Goal: Information Seeking & Learning: Learn about a topic

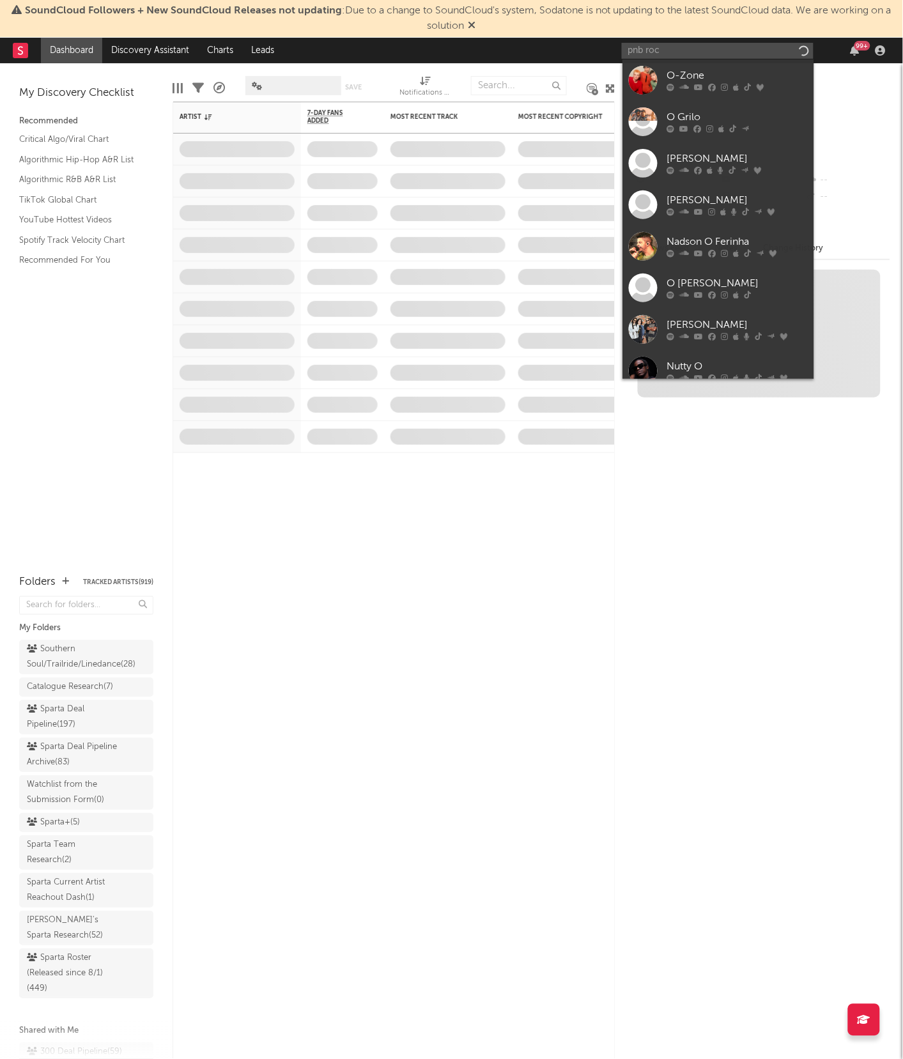
type input "pnb rock"
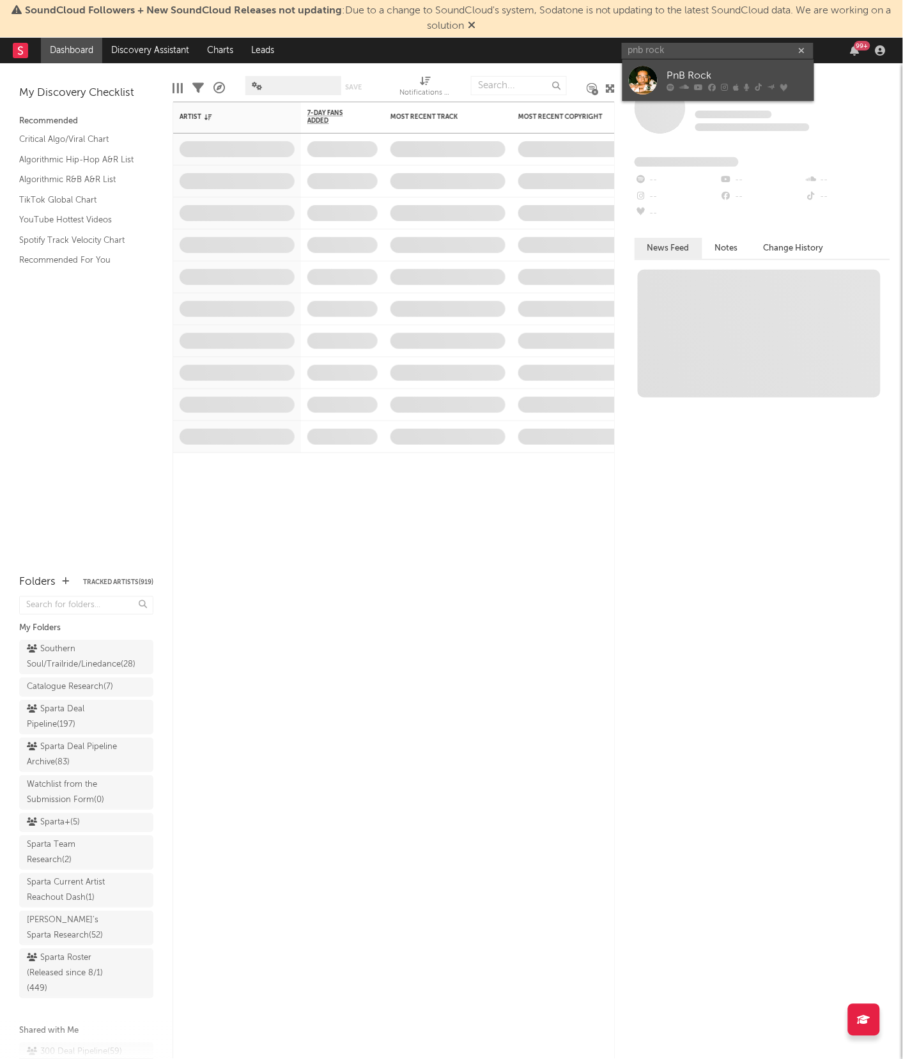
click at [712, 72] on div "PnB Rock" at bounding box center [737, 75] width 141 height 15
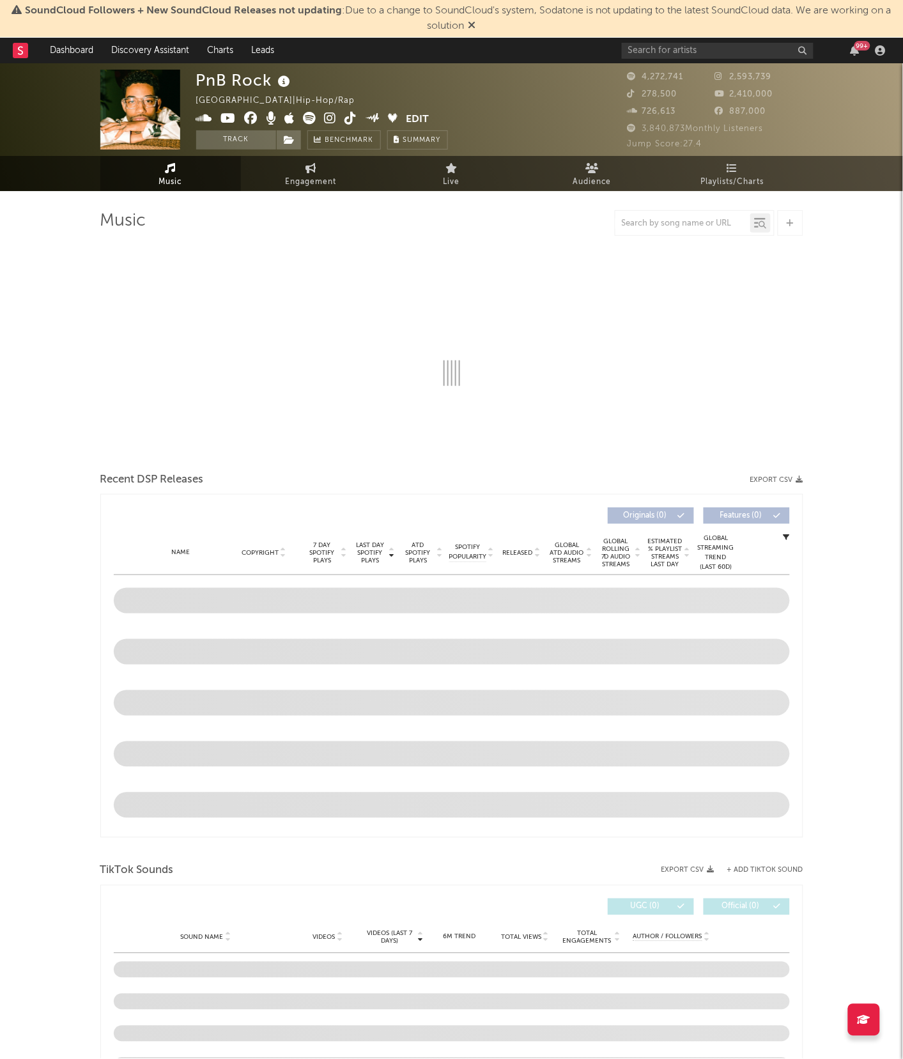
select select "6m"
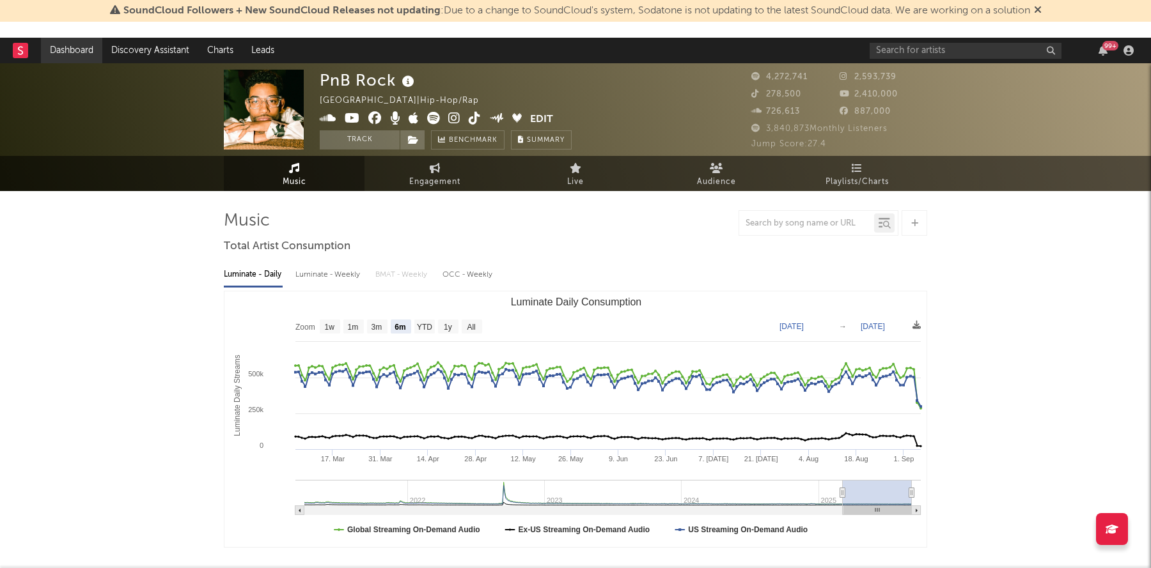
click at [74, 51] on link "Dashboard" at bounding box center [71, 51] width 61 height 26
